Goal: Task Accomplishment & Management: Use online tool/utility

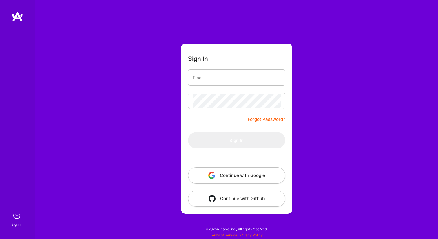
click at [240, 178] on button "Continue with Google" at bounding box center [236, 175] width 97 height 16
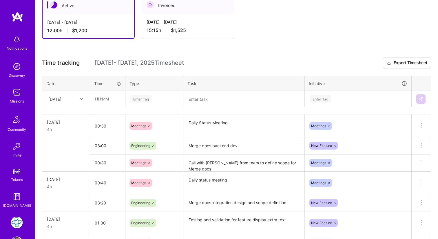
scroll to position [112, 0]
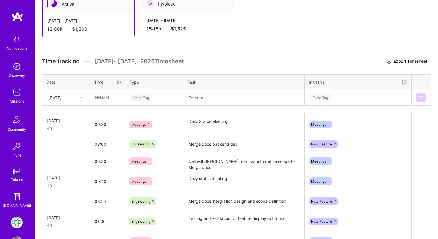
click at [84, 98] on div at bounding box center [82, 98] width 9 height 8
click at [64, 178] on div "[DATE]" at bounding box center [66, 178] width 47 height 11
click at [103, 100] on input "text" at bounding box center [107, 97] width 34 height 15
type input "00:30"
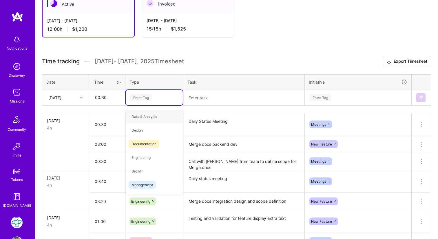
type input "Me"
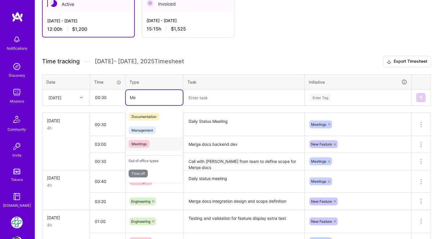
click at [144, 145] on span "Meetings" at bounding box center [139, 144] width 21 height 8
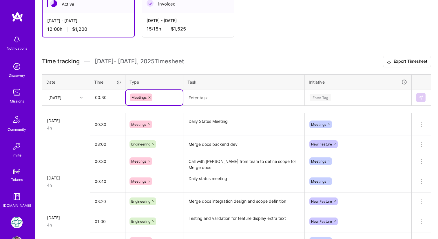
click at [216, 92] on textarea at bounding box center [244, 97] width 120 height 15
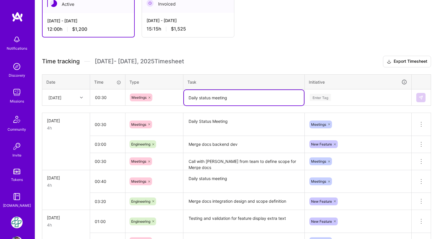
type textarea "Daily status meeting"
click at [343, 99] on div "Enter Tag" at bounding box center [358, 97] width 98 height 7
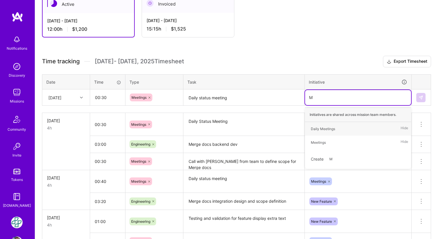
type input "Me"
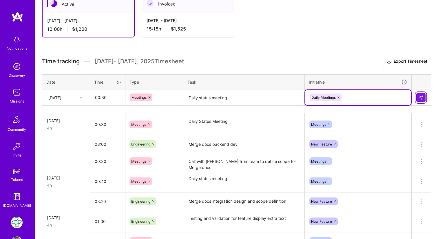
click at [422, 97] on img at bounding box center [421, 97] width 5 height 5
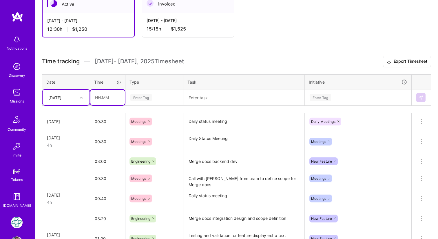
click at [102, 100] on input "text" at bounding box center [107, 97] width 34 height 15
type input "03:30"
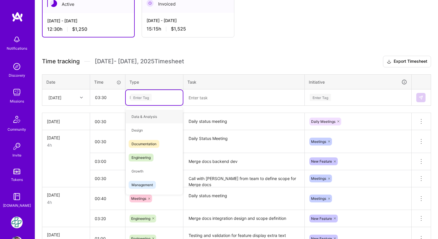
type input "En"
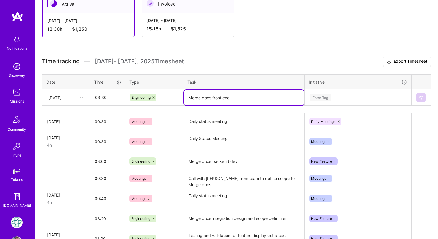
type textarea "Merge docs front end"
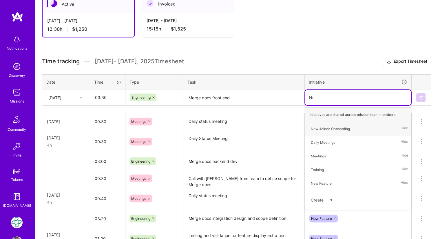
type input "New"
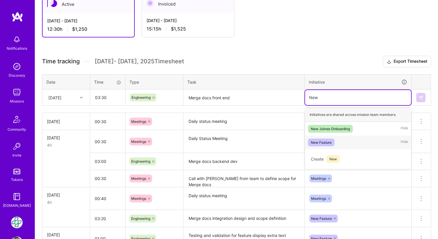
click at [338, 143] on div "New Feature Hide" at bounding box center [358, 142] width 106 height 14
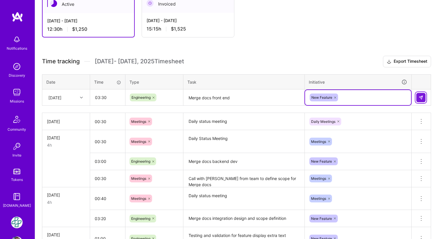
click at [422, 99] on img at bounding box center [421, 97] width 5 height 5
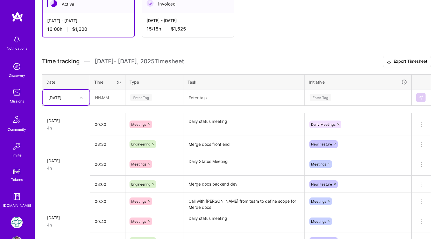
click at [82, 98] on icon at bounding box center [81, 97] width 3 height 3
click at [65, 166] on div "[DATE]" at bounding box center [66, 166] width 47 height 11
click at [102, 101] on input "text" at bounding box center [107, 97] width 34 height 15
type input "00:00"
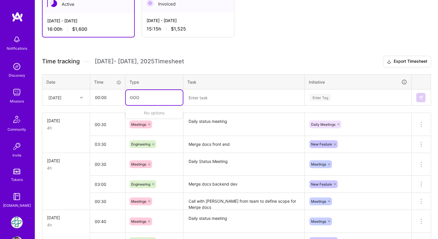
type input "OOO"
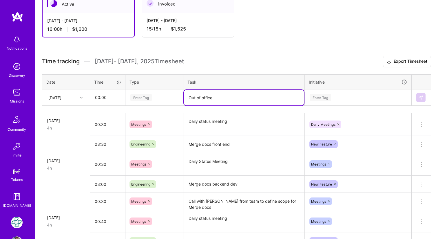
type textarea "Out of office"
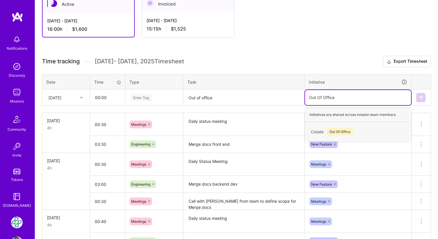
type input "Out Of Office"
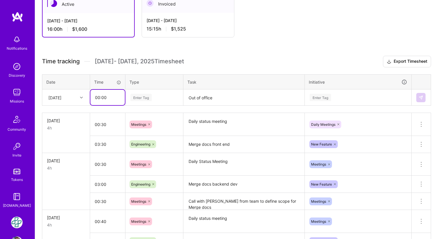
click at [107, 94] on input "00:00" at bounding box center [107, 97] width 34 height 15
type input "0"
click at [96, 97] on input "text" at bounding box center [107, 97] width 34 height 15
type input "00:00"
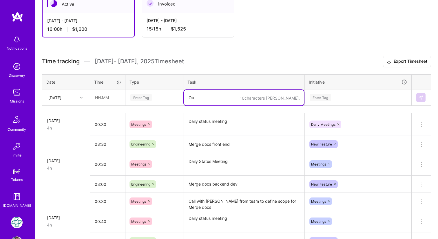
type textarea "O"
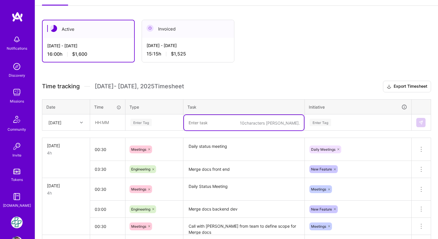
scroll to position [82, 0]
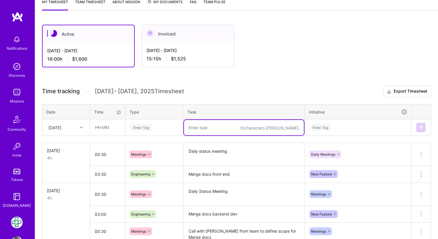
click at [311, 68] on div "Active [DATE] - [DATE] 16:00 h $1,600 Invoiced [DATE] - [DATE] 15:15 h $1,525 T…" at bounding box center [236, 199] width 403 height 363
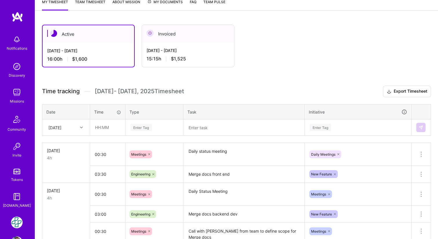
click at [151, 32] on img at bounding box center [150, 33] width 7 height 7
